Goal: Task Accomplishment & Management: Use online tool/utility

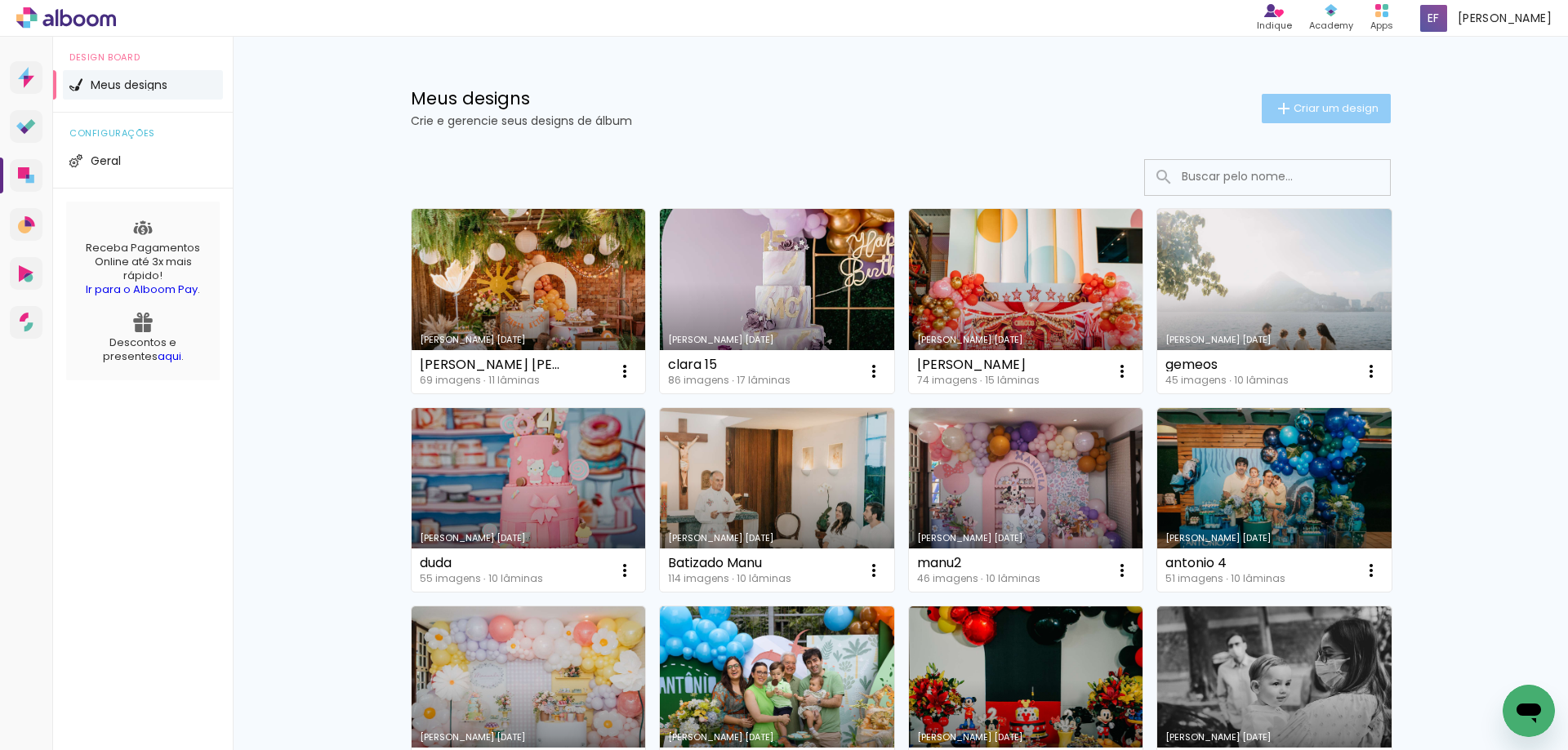
click at [1346, 102] on span "Criar um design" at bounding box center [1335, 107] width 85 height 11
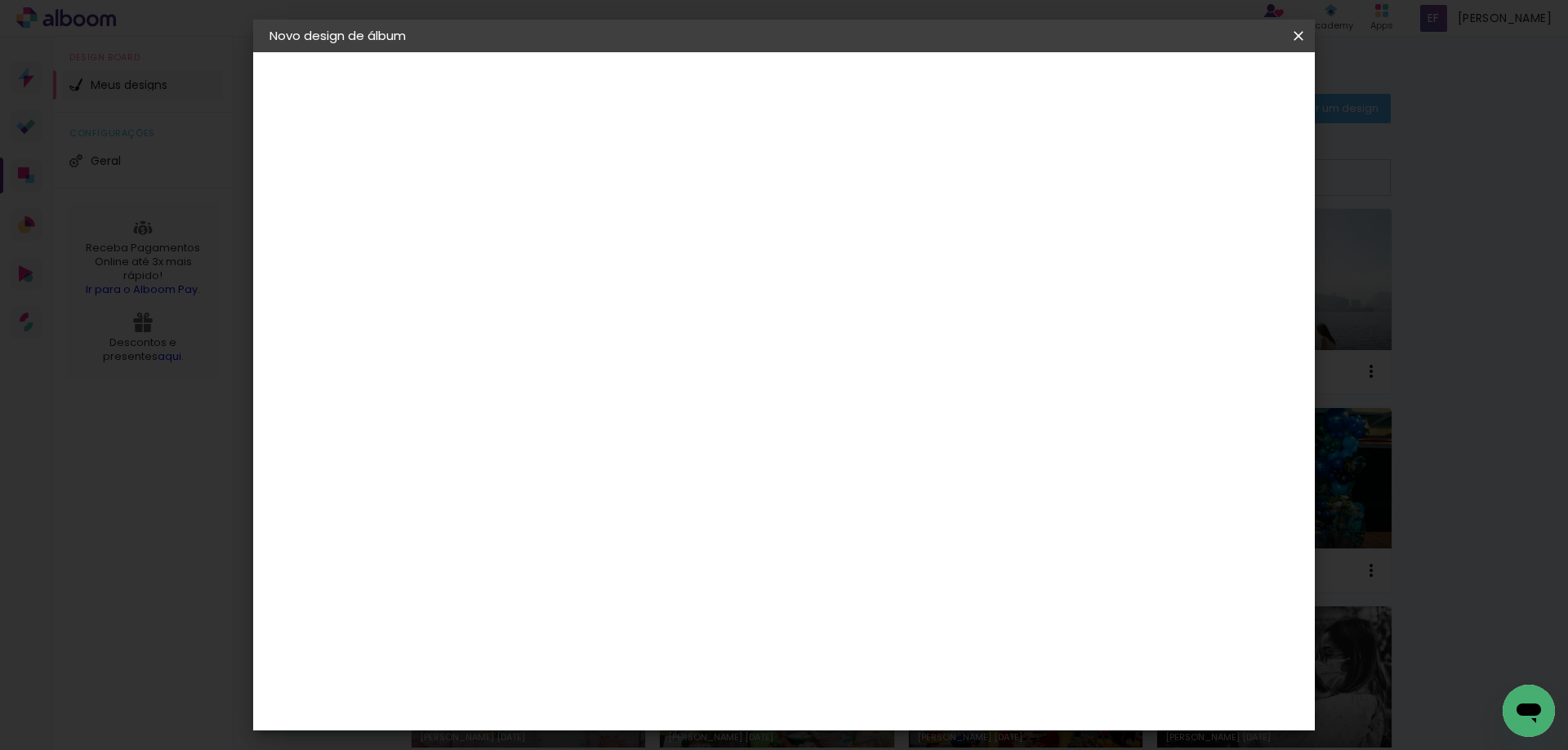
click at [536, 222] on input at bounding box center [536, 219] width 0 height 25
click at [536, 214] on input "SOHIA 10" at bounding box center [536, 219] width 0 height 25
type input "SOPHIA 10"
type paper-input "SOPHIA 10"
click at [704, 78] on paper-button "Avançar" at bounding box center [664, 86] width 80 height 28
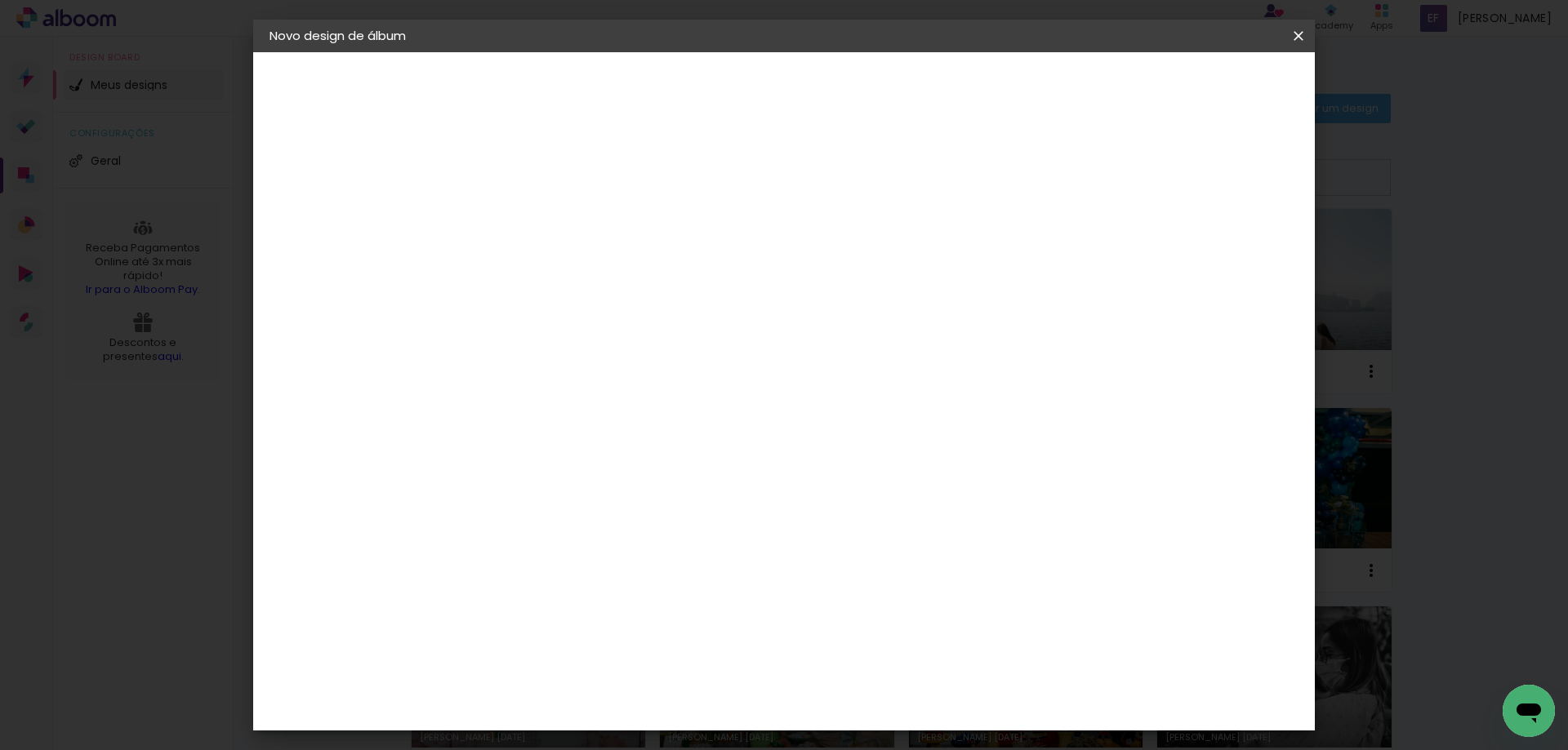
scroll to position [1632, 0]
click at [666, 448] on paper-item "Go image" at bounding box center [578, 469] width 176 height 42
click at [0, 0] on slot "Avançar" at bounding box center [0, 0] width 0 height 0
click at [625, 284] on paper-input-container "Linha" at bounding box center [578, 285] width 95 height 42
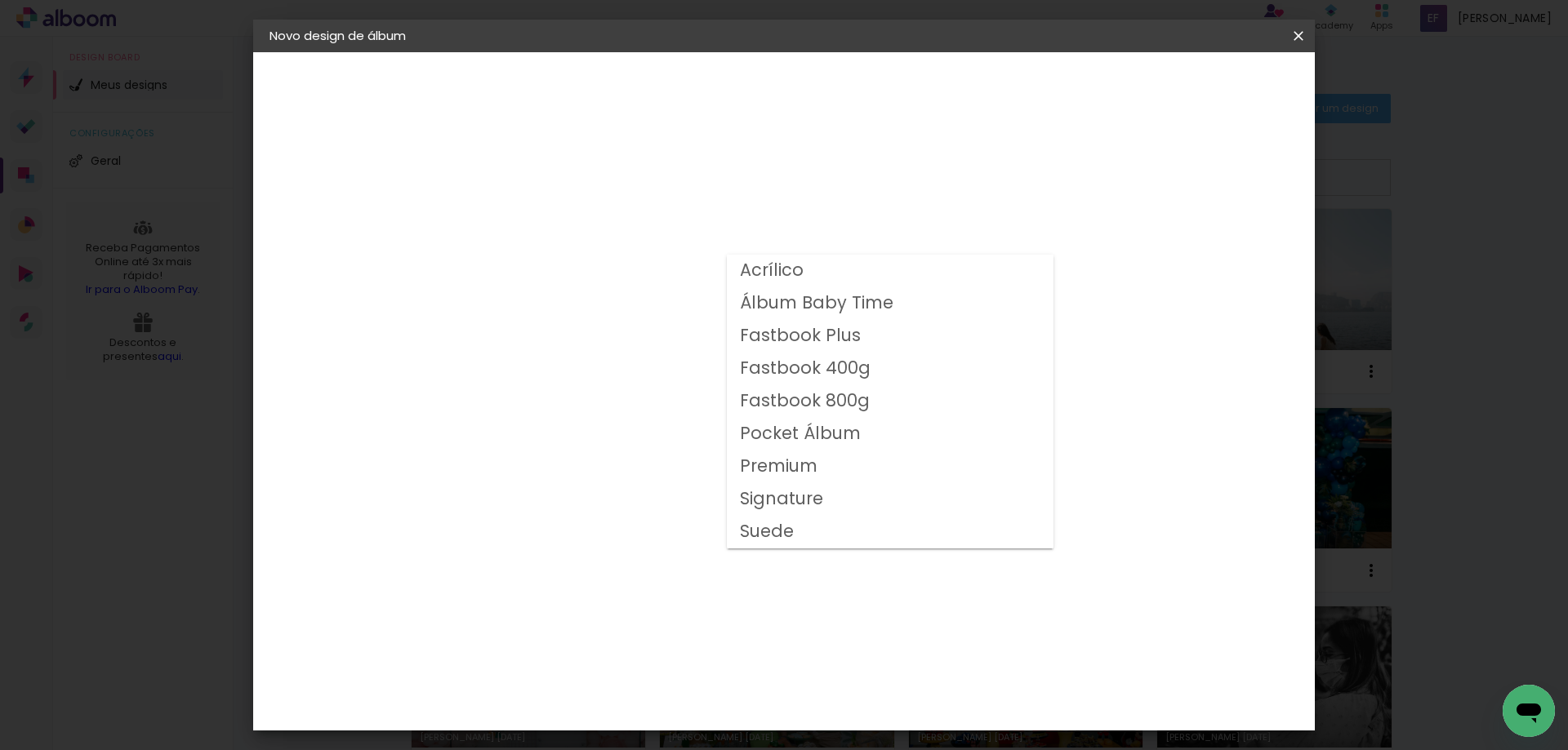
click at [0, 0] on slot "Fastbook 800g" at bounding box center [0, 0] width 0 height 0
type input "Fastbook 800g"
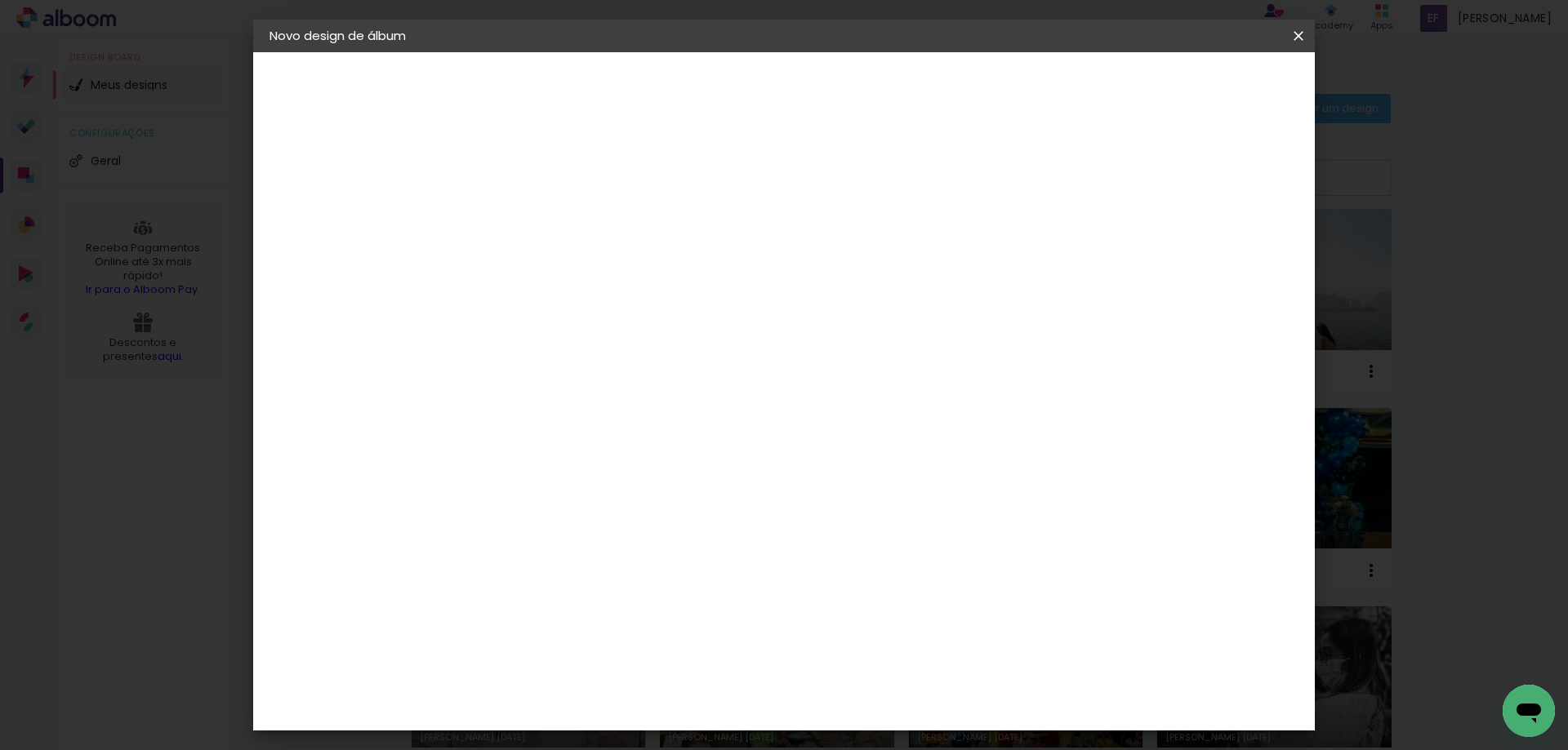
click at [647, 425] on span "25 × 20" at bounding box center [608, 442] width 76 height 43
click at [803, 99] on paper-button "Avançar" at bounding box center [763, 86] width 80 height 28
click at [548, 187] on div at bounding box center [537, 188] width 82 height 2
type input "1"
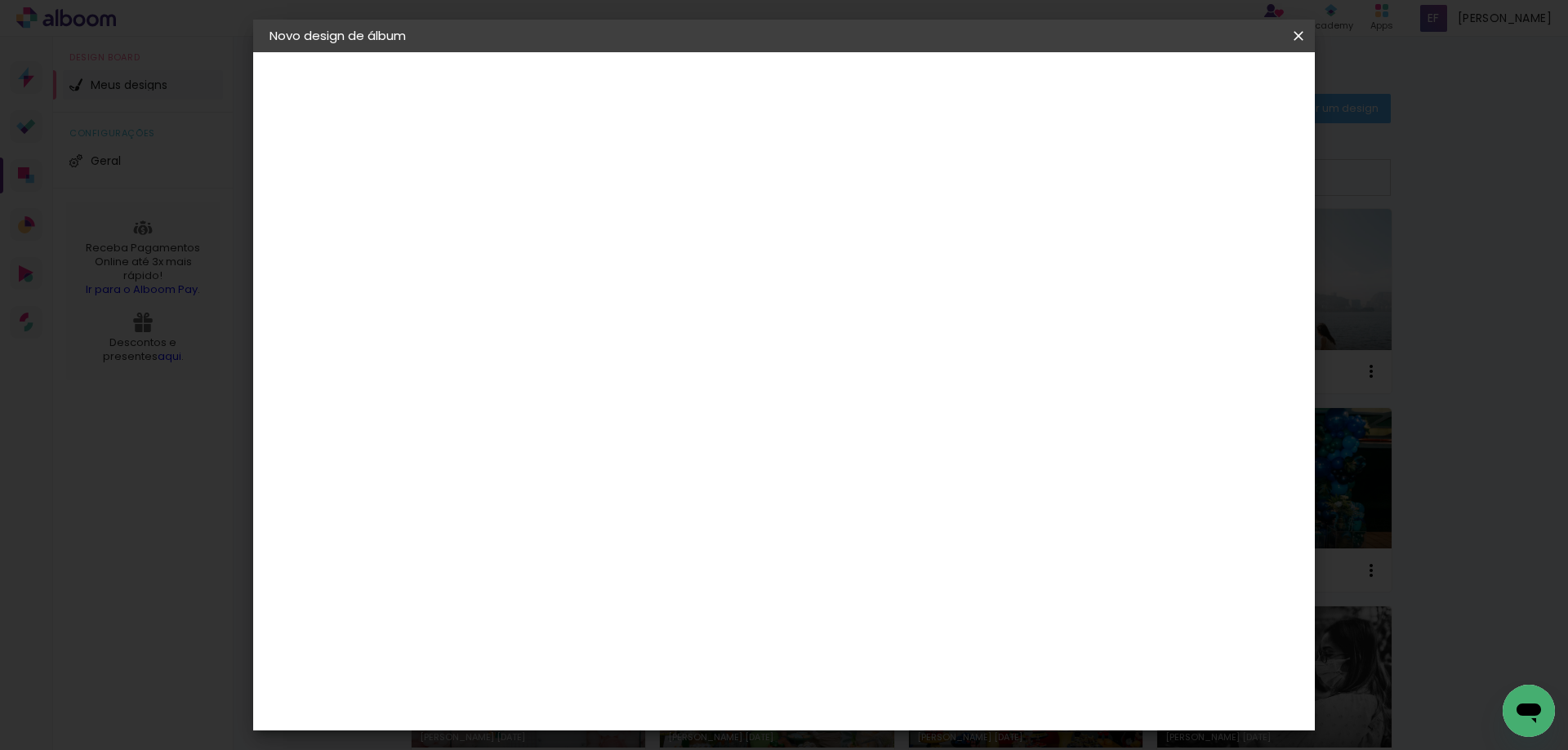
type paper-input "1"
click at [547, 178] on input "1" at bounding box center [524, 175] width 56 height 20
click at [1213, 97] on paper-button "Iniciar design" at bounding box center [1159, 86] width 107 height 28
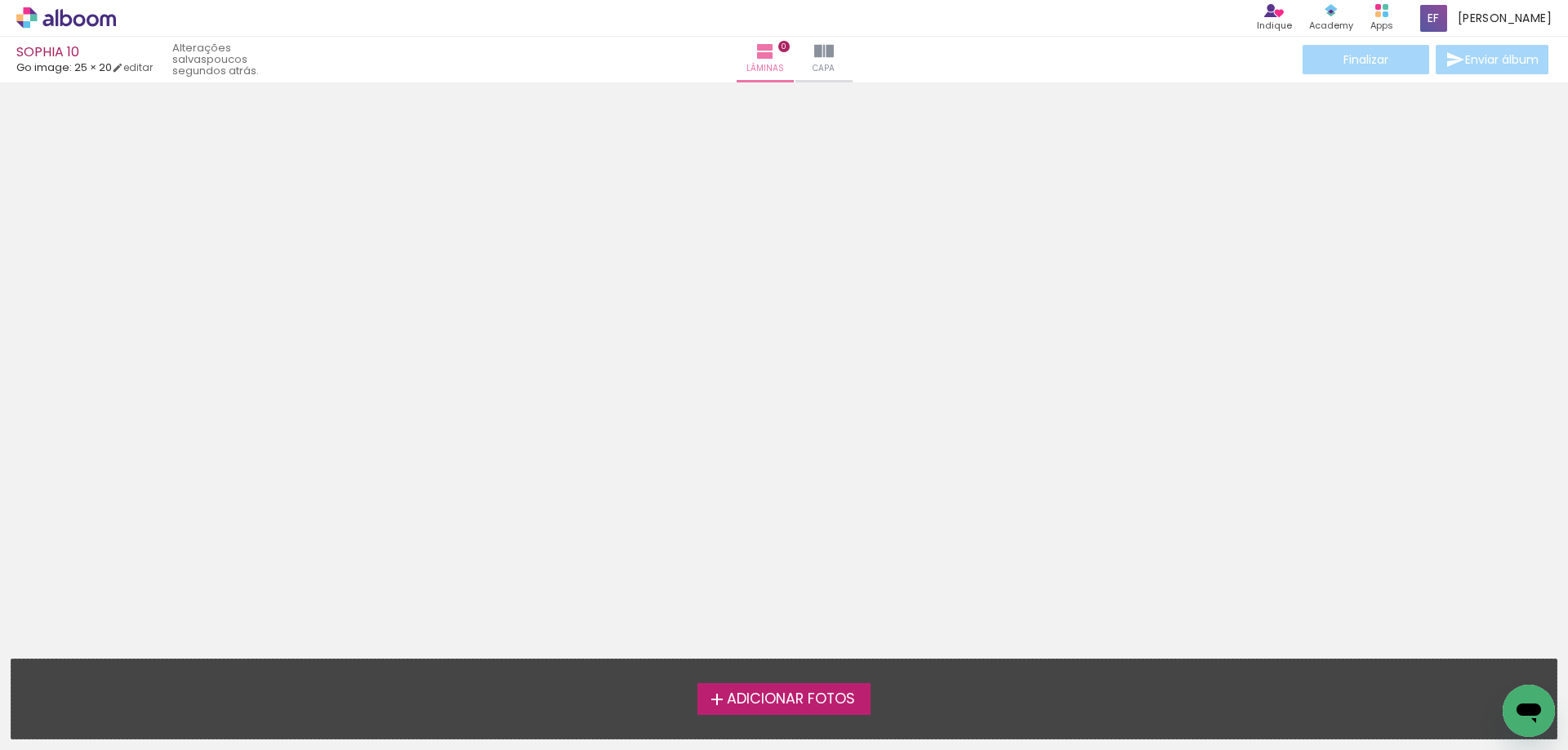
click at [802, 698] on span "Adicionar Fotos" at bounding box center [791, 698] width 128 height 14
click at [0, 0] on input "file" at bounding box center [0, 0] width 0 height 0
